Goal: Task Accomplishment & Management: Manage account settings

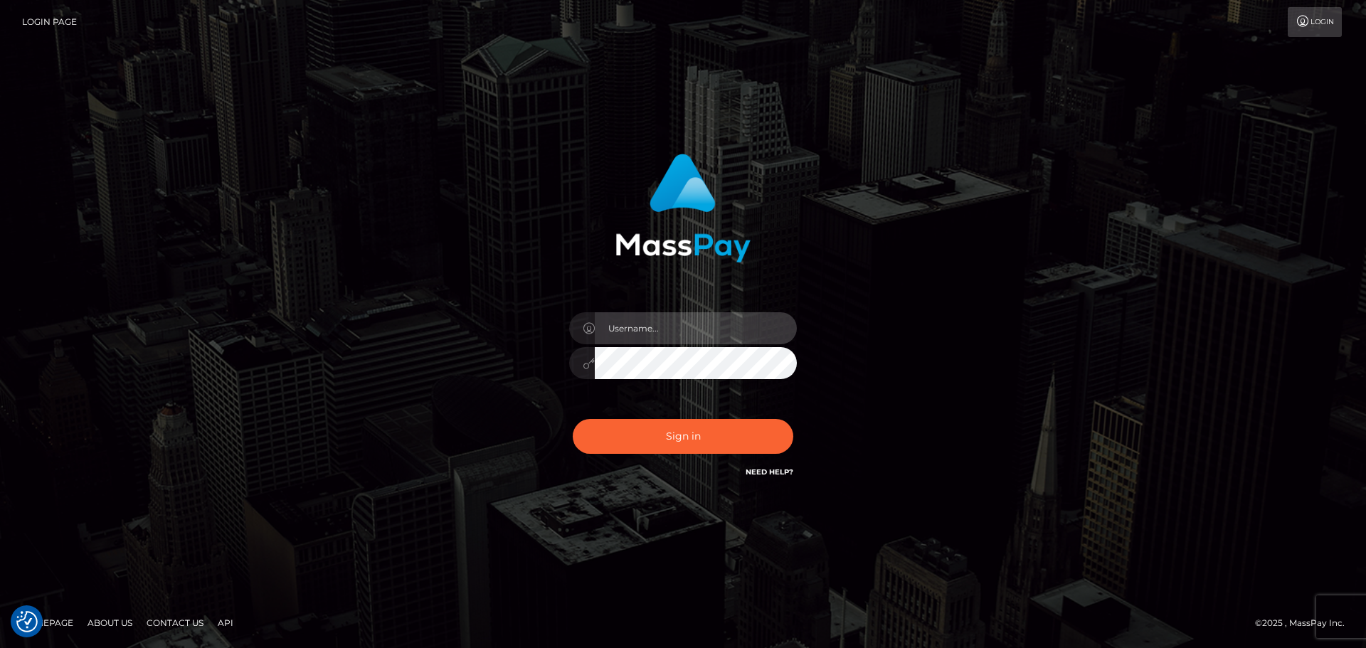
drag, startPoint x: 626, startPoint y: 340, endPoint x: 681, endPoint y: 333, distance: 55.9
click at [626, 340] on input "text" at bounding box center [696, 328] width 202 height 32
type input "Seleen"
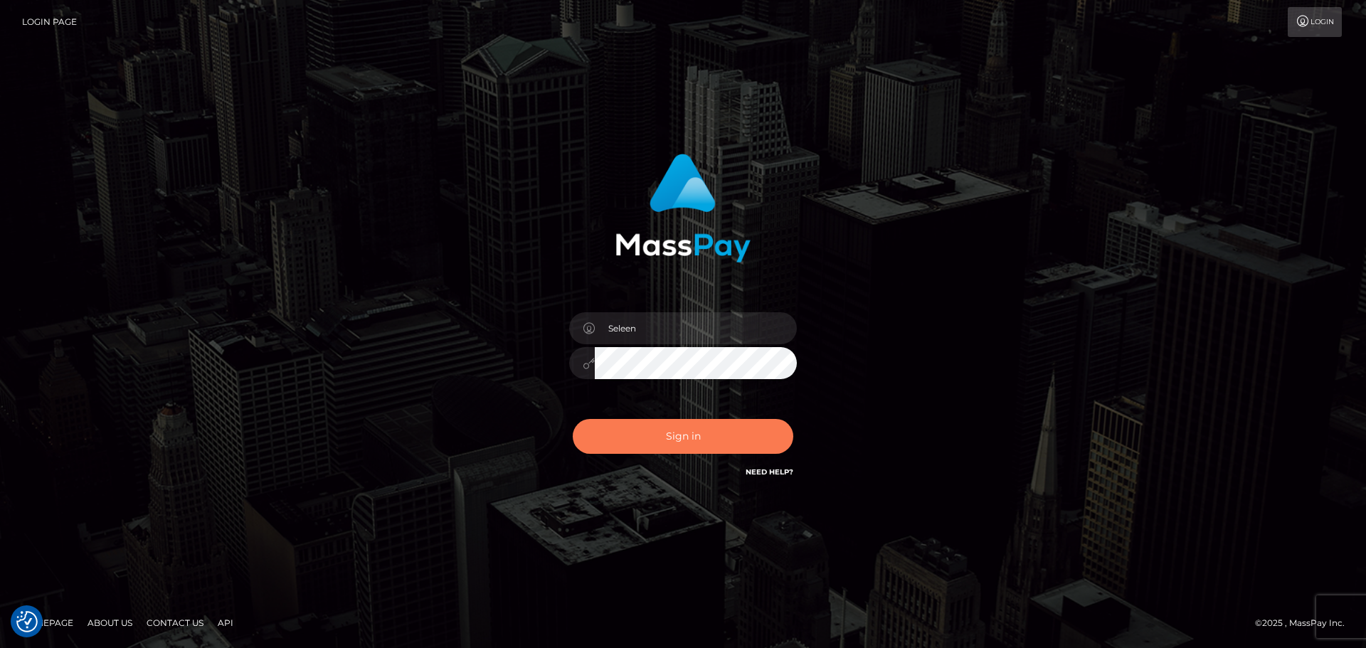
click at [684, 422] on button "Sign in" at bounding box center [683, 436] width 221 height 35
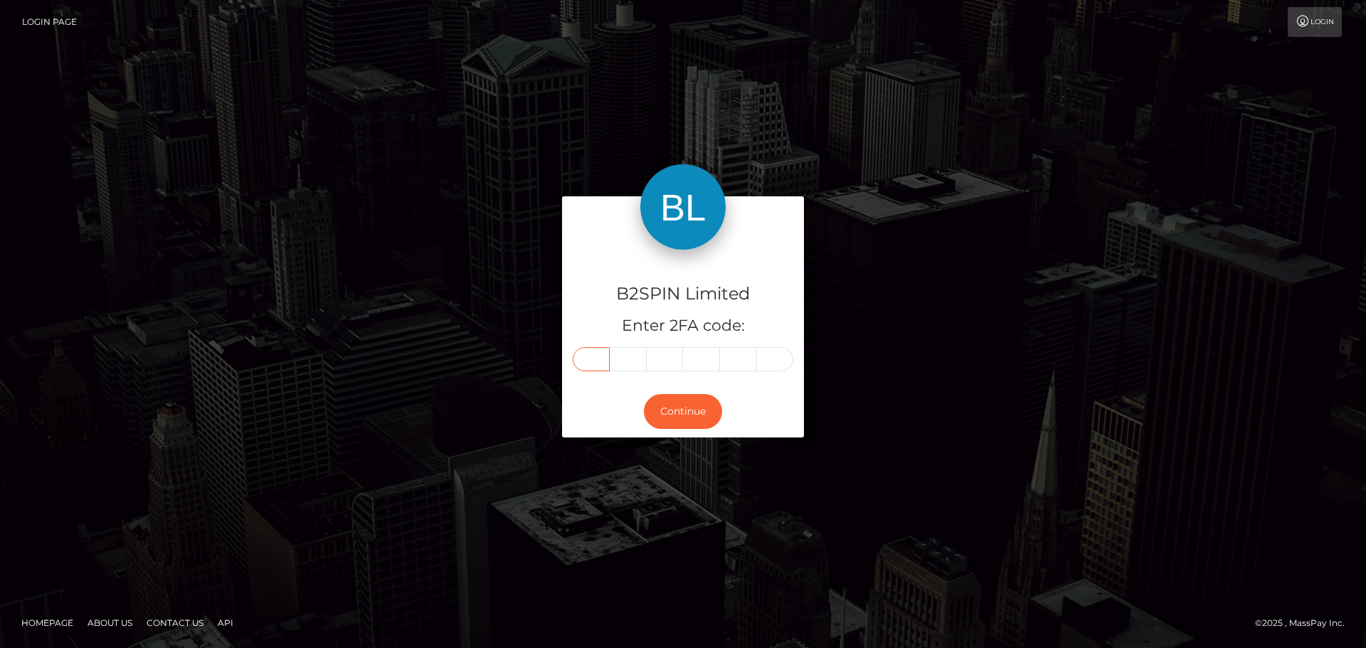
paste input "7"
type input "7"
type input "9"
type input "3"
type input "1"
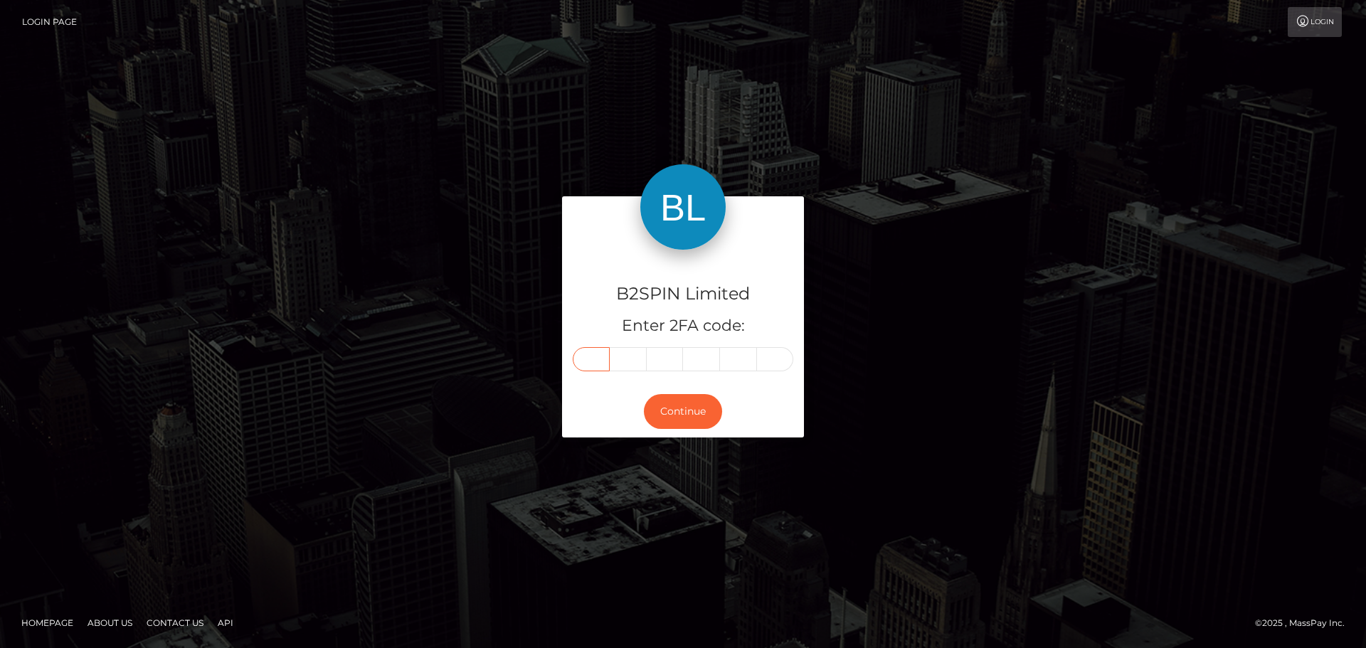
type input "9"
type input "8"
click at [694, 414] on button "Continue" at bounding box center [683, 411] width 78 height 35
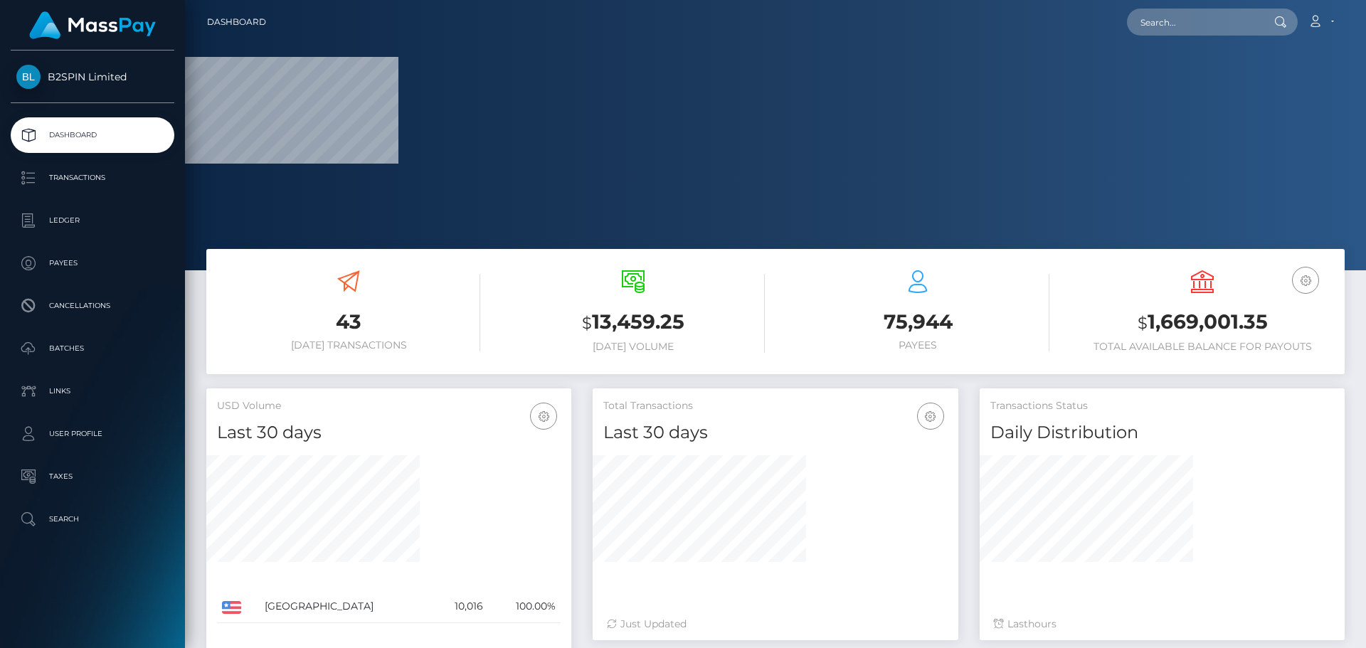
click at [506, 292] on div "$ 13,459.25 [DATE] Volume" at bounding box center [632, 311] width 263 height 83
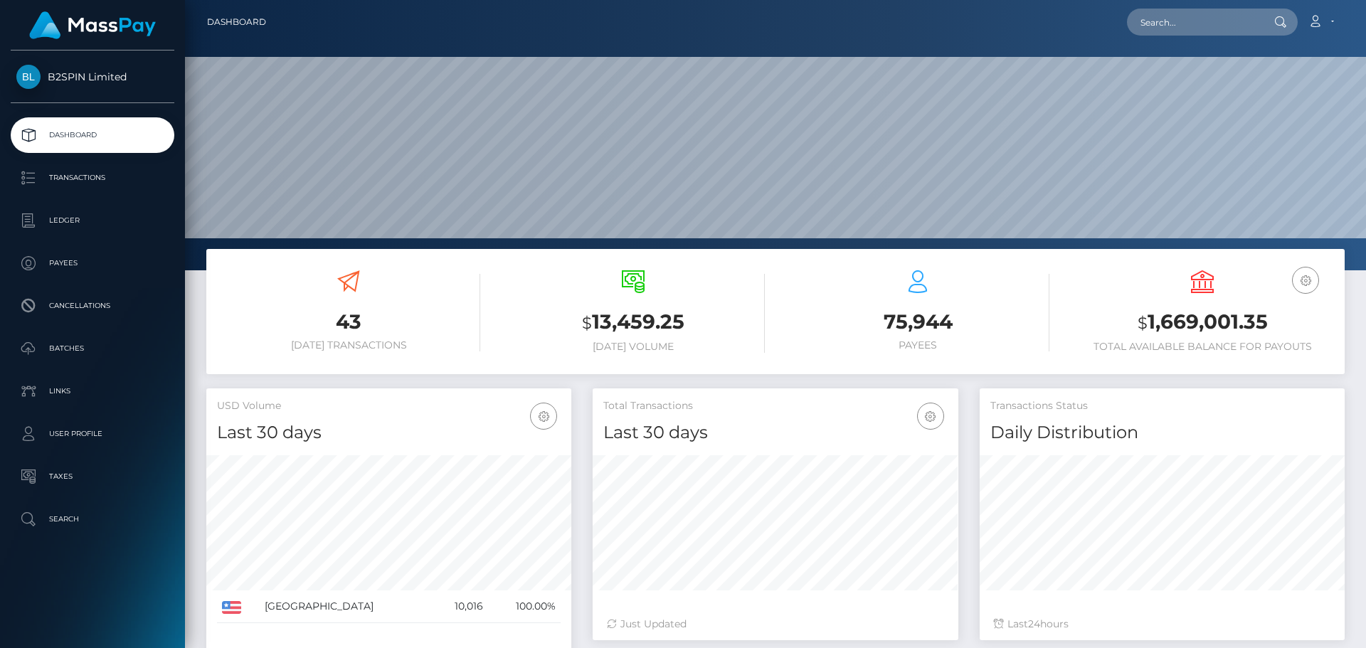
scroll to position [253, 366]
